Goal: Transaction & Acquisition: Purchase product/service

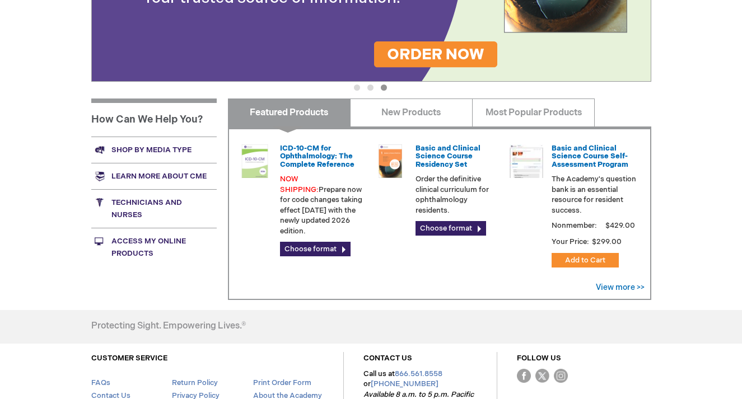
scroll to position [355, 0]
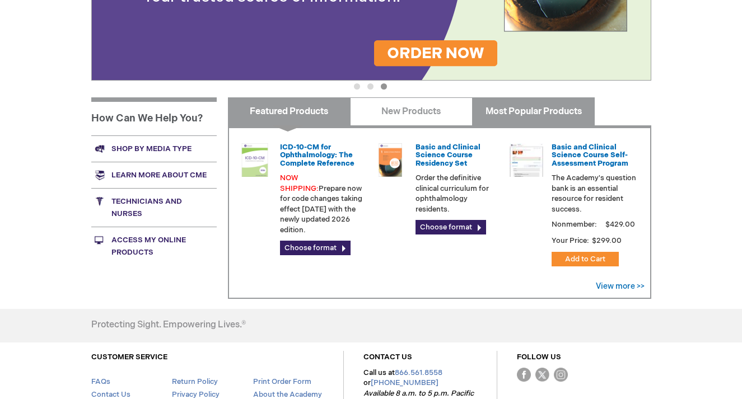
click at [547, 113] on link "Most Popular Products" at bounding box center [533, 111] width 123 height 28
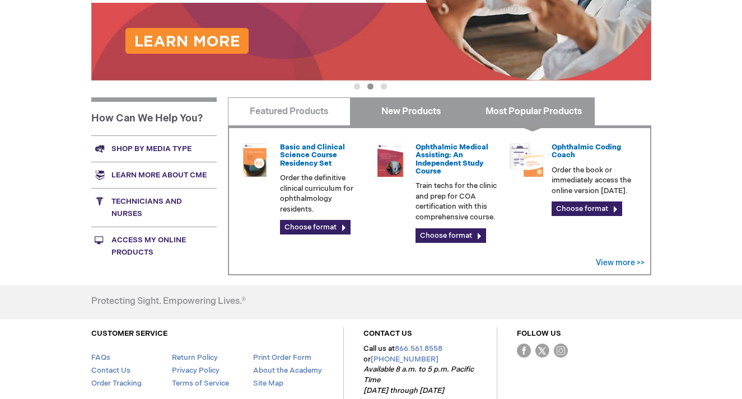
click at [396, 113] on link "New Products" at bounding box center [411, 111] width 123 height 28
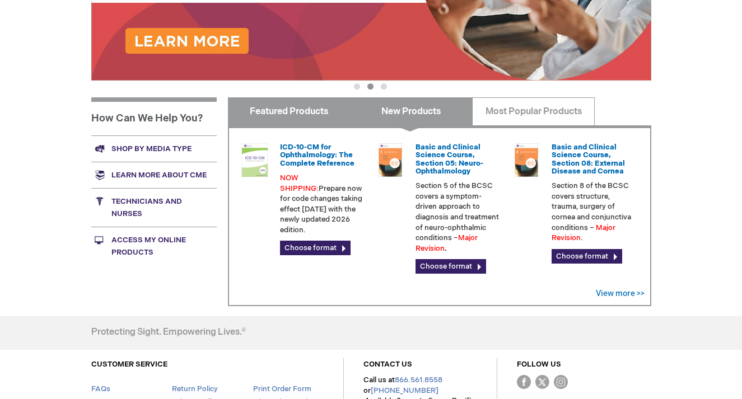
click at [306, 111] on link "Featured Products" at bounding box center [289, 111] width 123 height 28
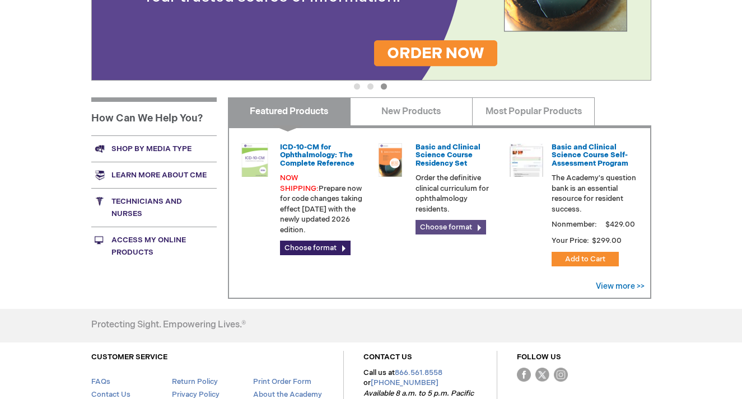
click at [453, 226] on link "Choose format" at bounding box center [451, 227] width 71 height 15
